Goal: Navigation & Orientation: Find specific page/section

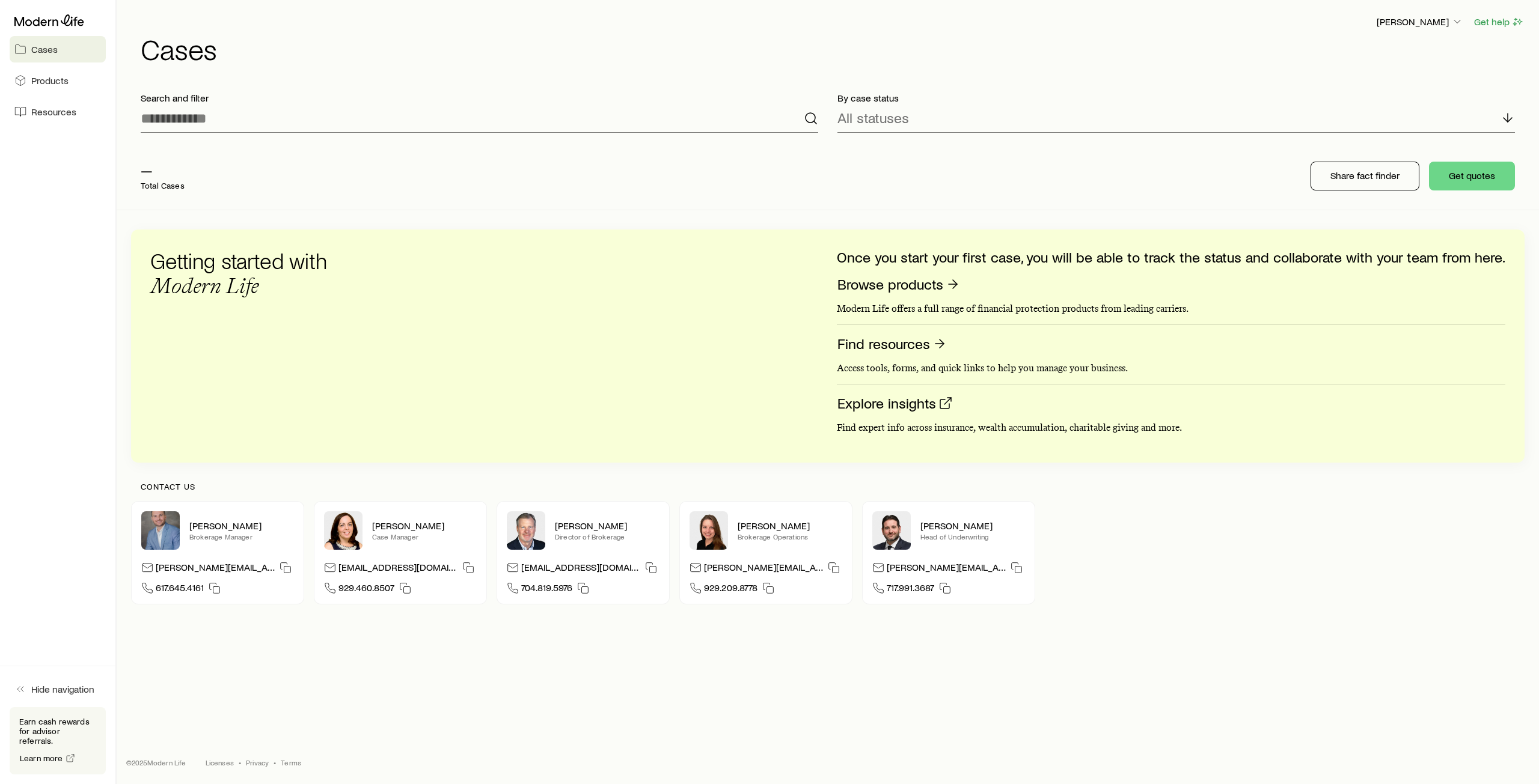
click at [237, 165] on div "— Total Cases" at bounding box center [324, 175] width 385 height 48
click at [54, 76] on span "Products" at bounding box center [50, 81] width 37 height 12
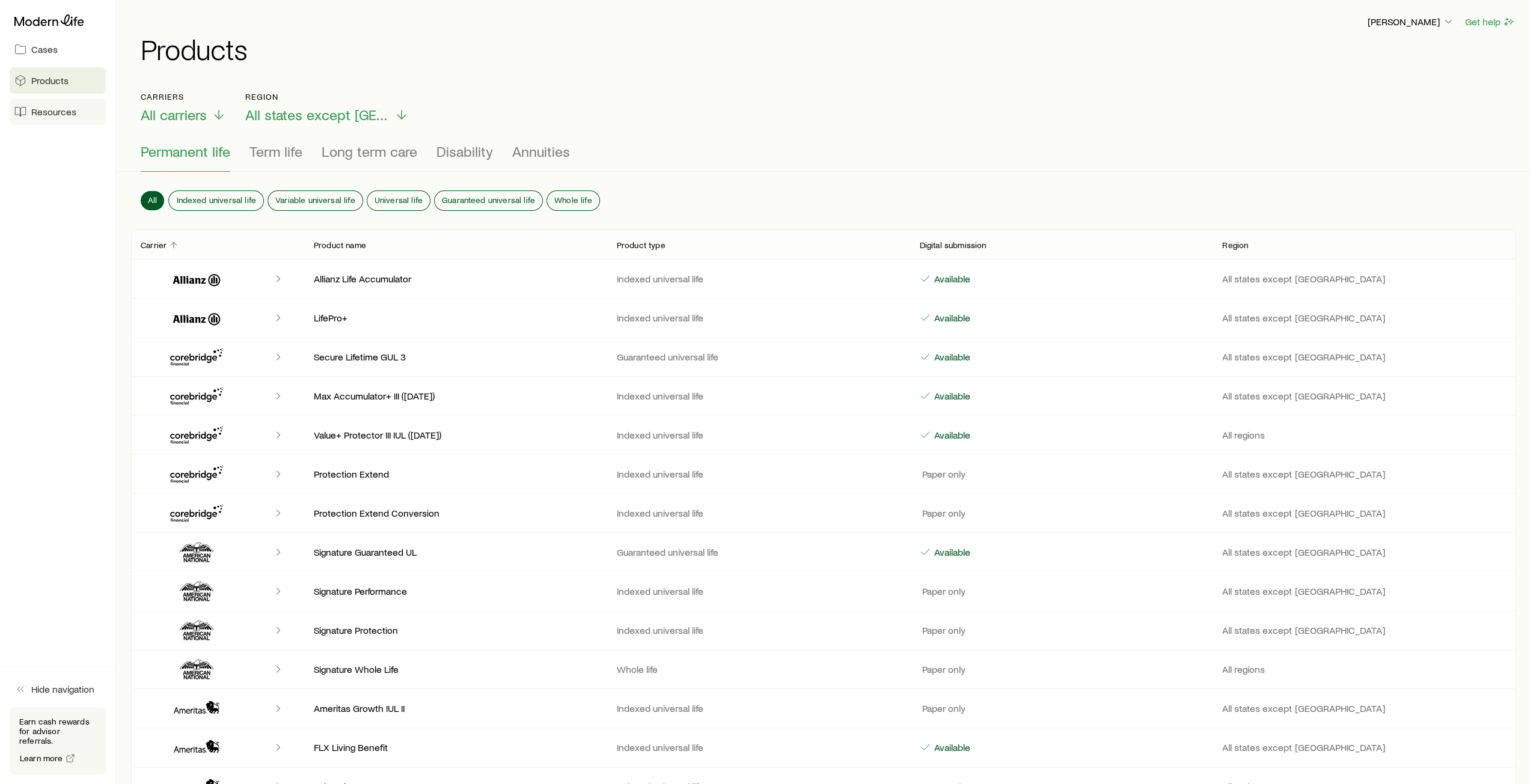
click at [53, 114] on span "Resources" at bounding box center [53, 112] width 45 height 12
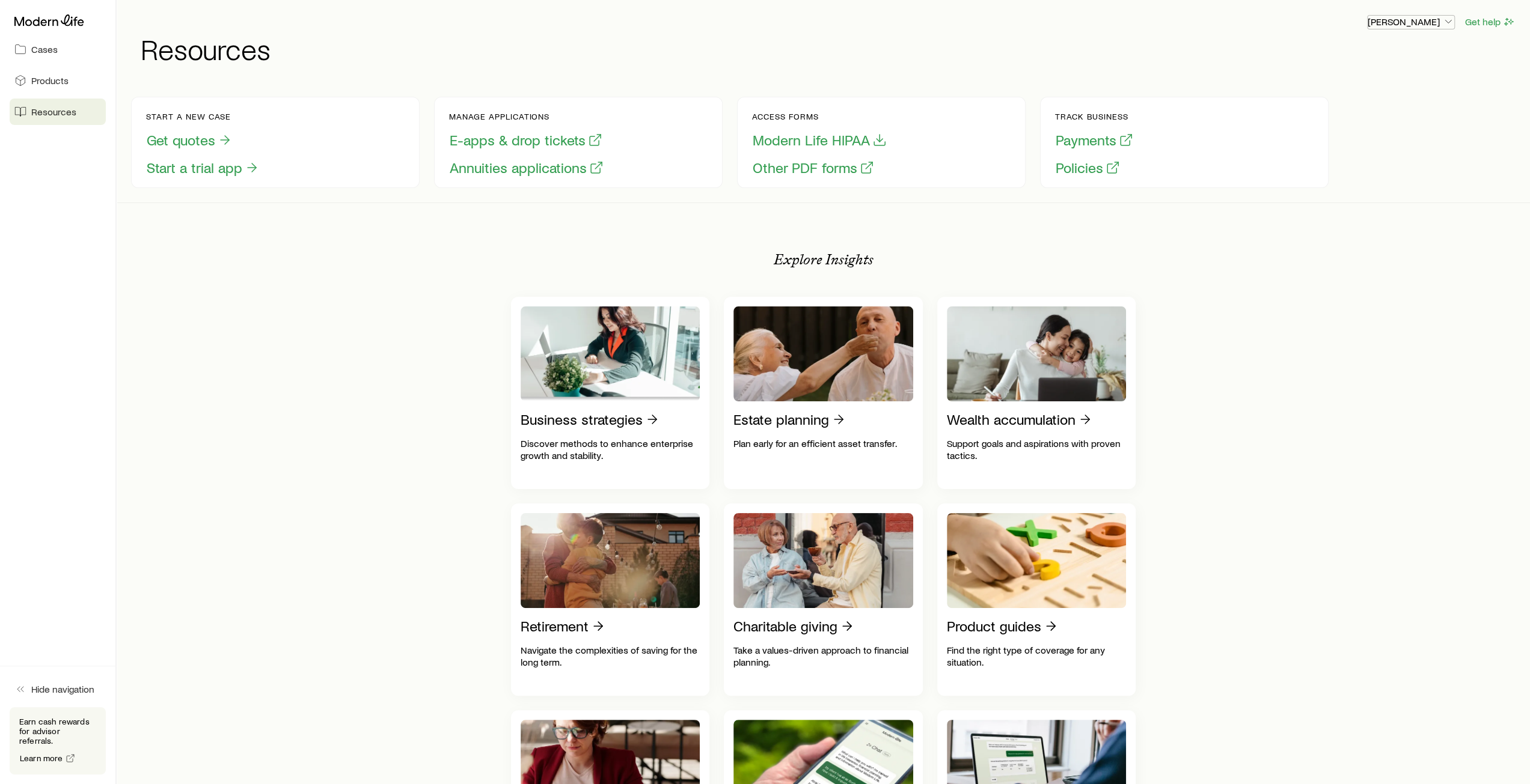
click at [1441, 24] on p "[PERSON_NAME]" at bounding box center [1410, 21] width 86 height 12
click at [1387, 62] on link "Licenses and contracts" at bounding box center [1383, 55] width 134 height 21
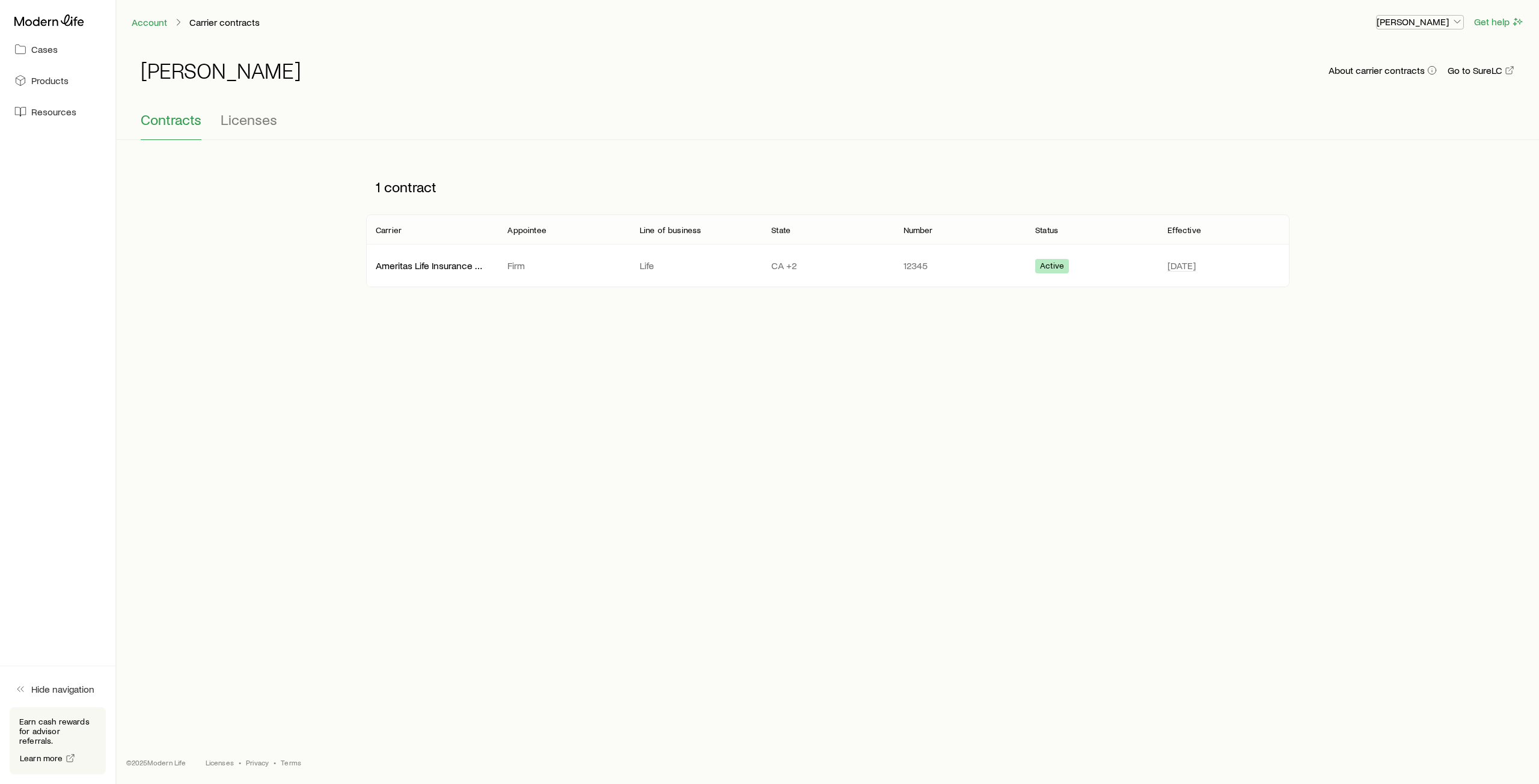
click at [1455, 24] on icon "button" at bounding box center [1457, 21] width 12 height 12
click at [1381, 85] on span "Commission schedule" at bounding box center [1393, 81] width 92 height 12
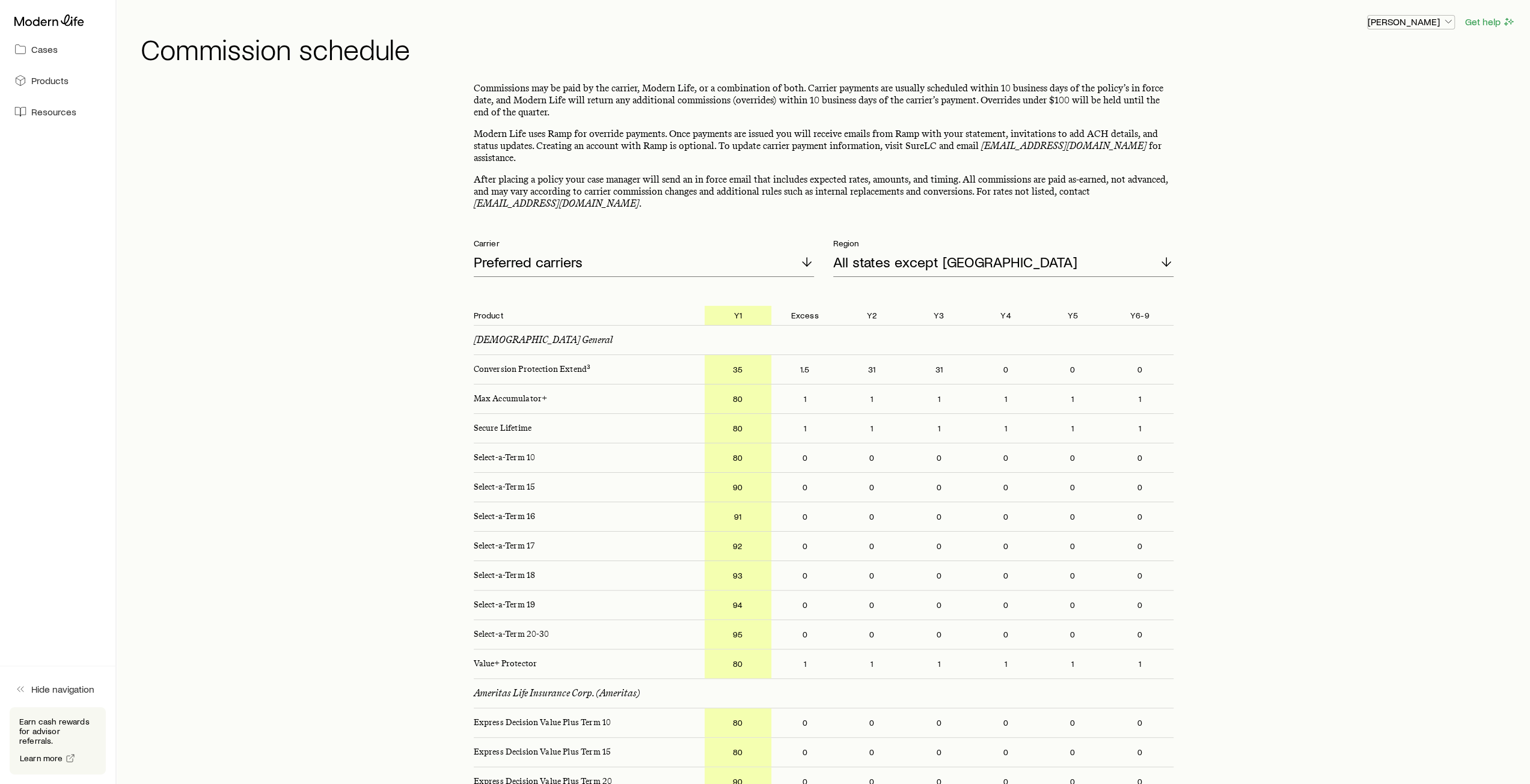
click at [1448, 22] on polyline "button" at bounding box center [1448, 22] width 6 height 3
click at [1390, 59] on span "Licenses and contracts" at bounding box center [1387, 55] width 98 height 12
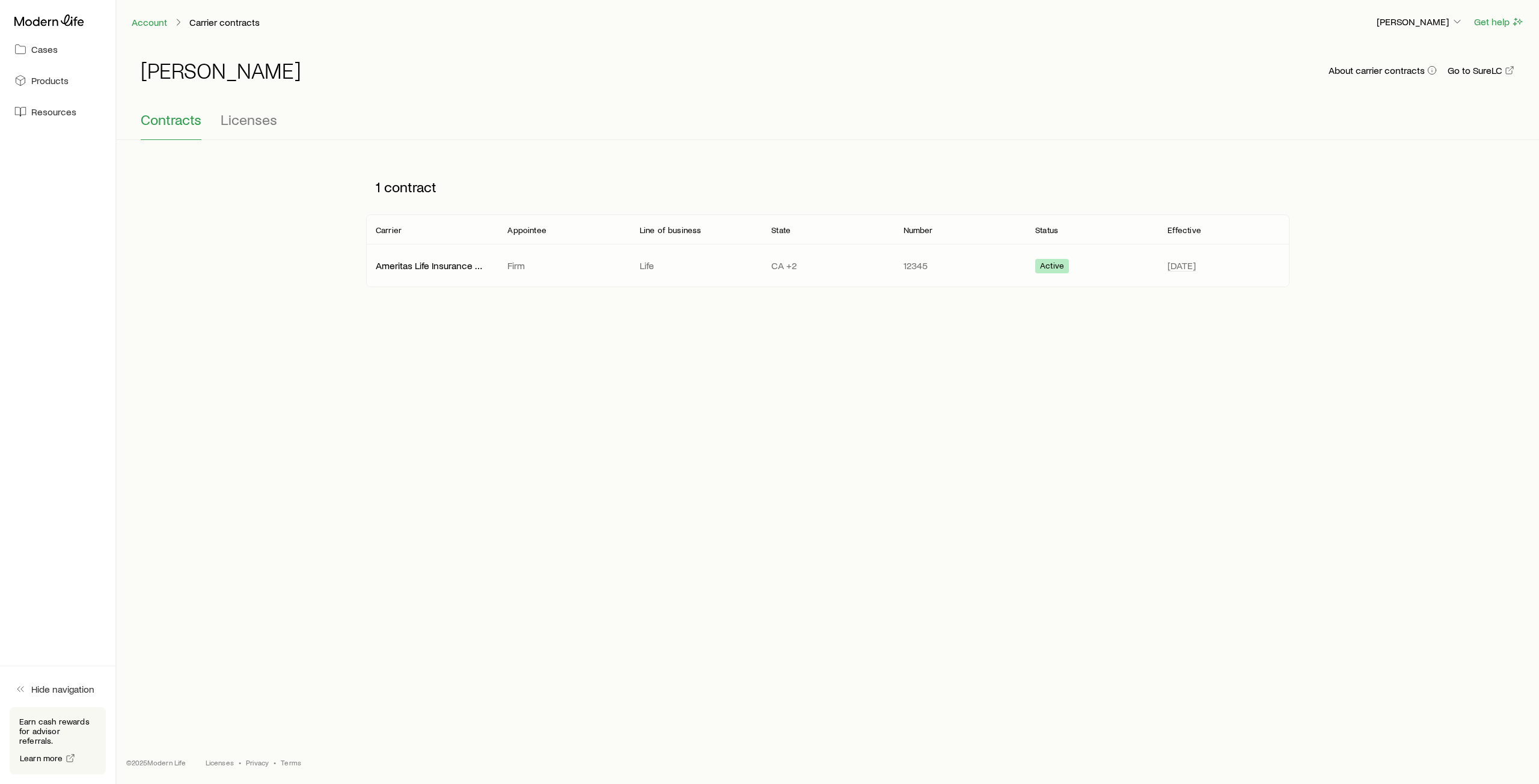
click at [452, 267] on p "Ameritas Life Insurance Corp. (Ameritas)" at bounding box center [431, 265] width 112 height 12
click at [1515, 17] on icon "button" at bounding box center [1515, 18] width 14 height 14
click at [46, 45] on span "Cases" at bounding box center [44, 50] width 27 height 12
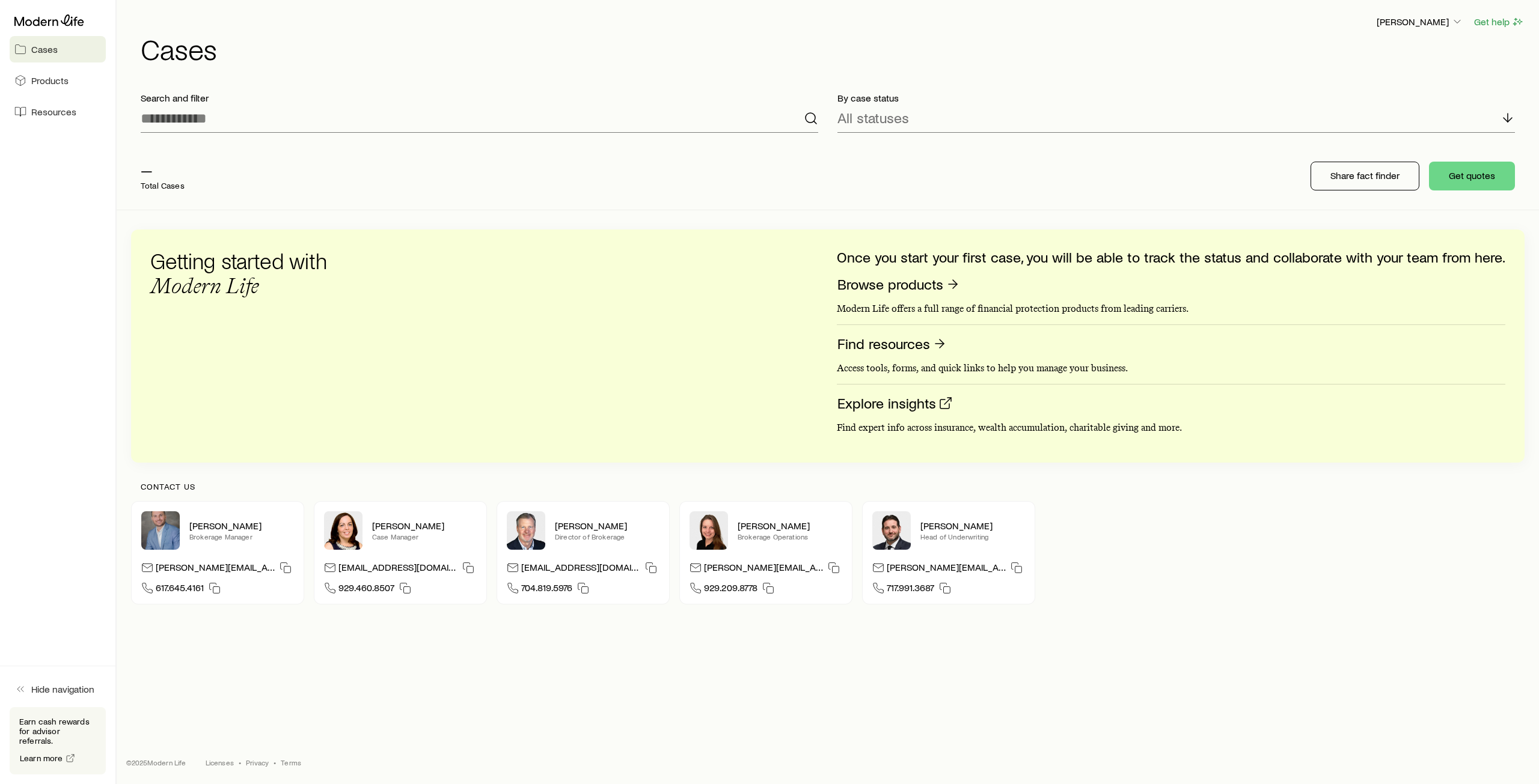
click at [44, 45] on span "Cases" at bounding box center [44, 50] width 27 height 12
click at [1457, 18] on icon "button" at bounding box center [1457, 21] width 12 height 12
click at [1364, 154] on button "Sign out" at bounding box center [1392, 145] width 134 height 21
